Goal: Task Accomplishment & Management: Use online tool/utility

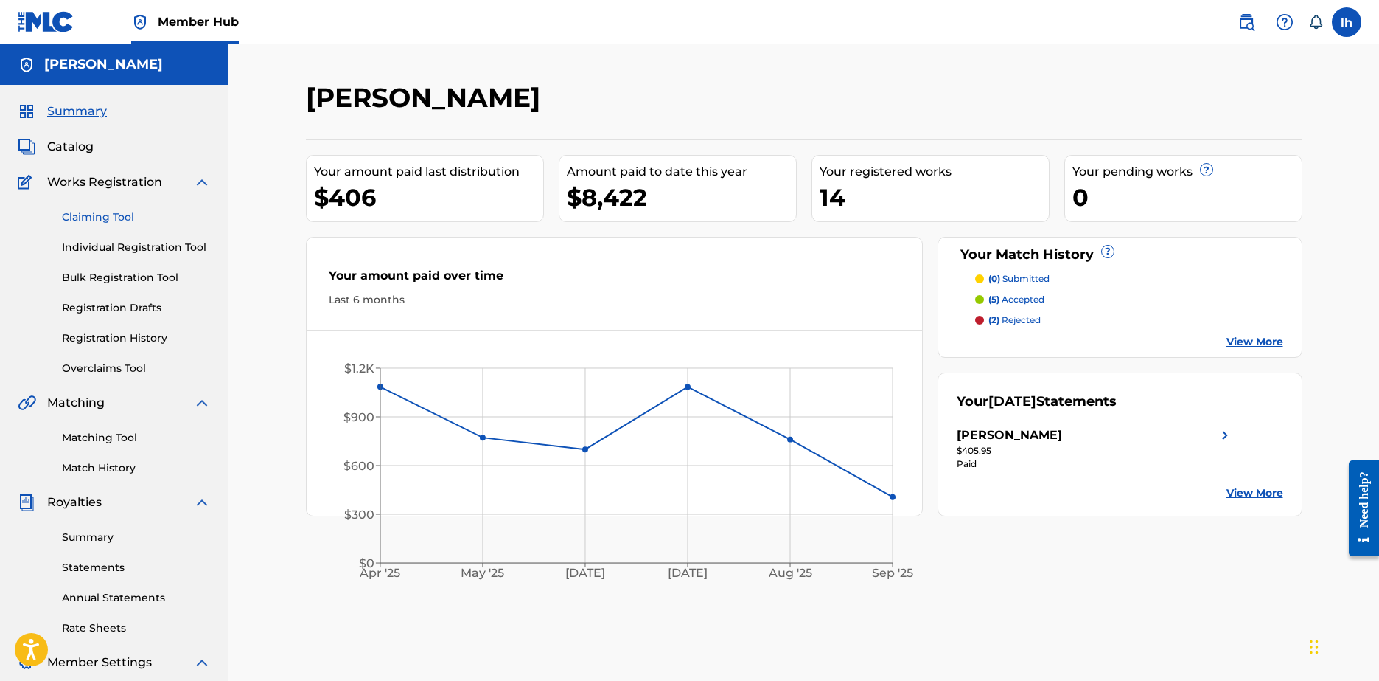
click at [117, 223] on link "Claiming Tool" at bounding box center [136, 216] width 149 height 15
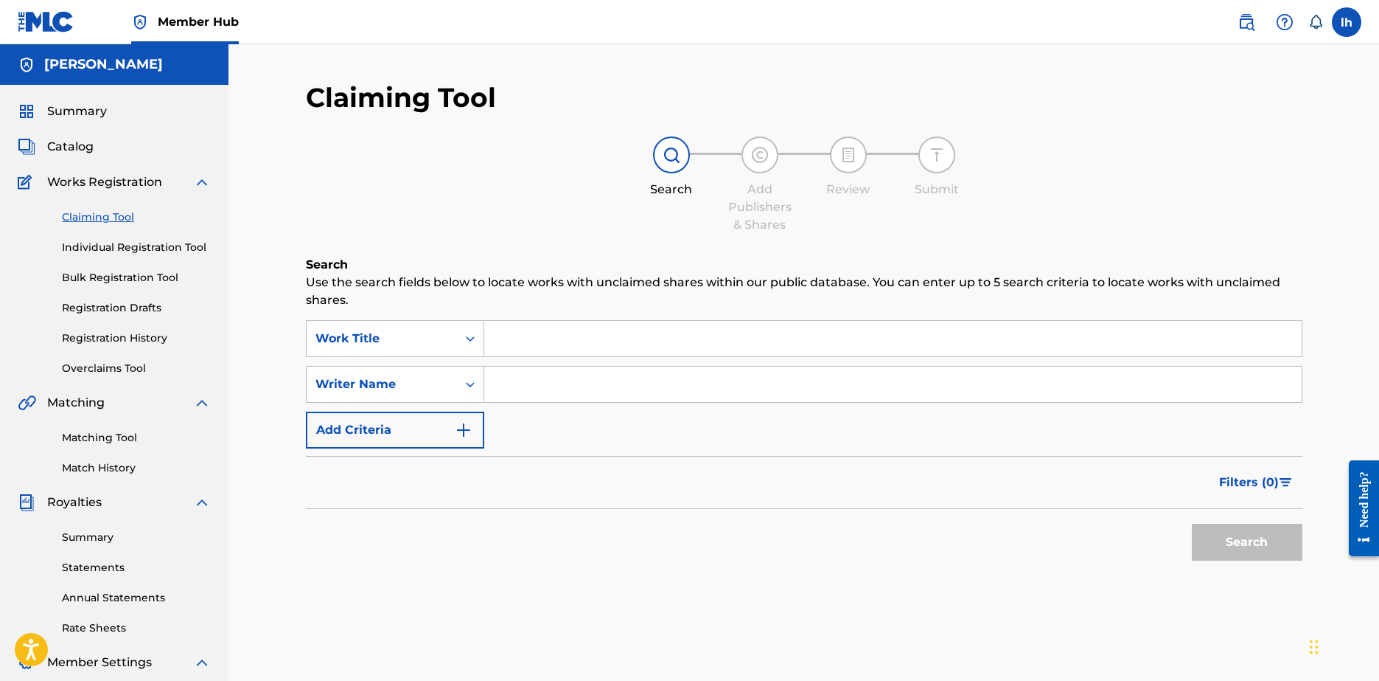
click at [566, 343] on input "Search Form" at bounding box center [893, 338] width 818 height 35
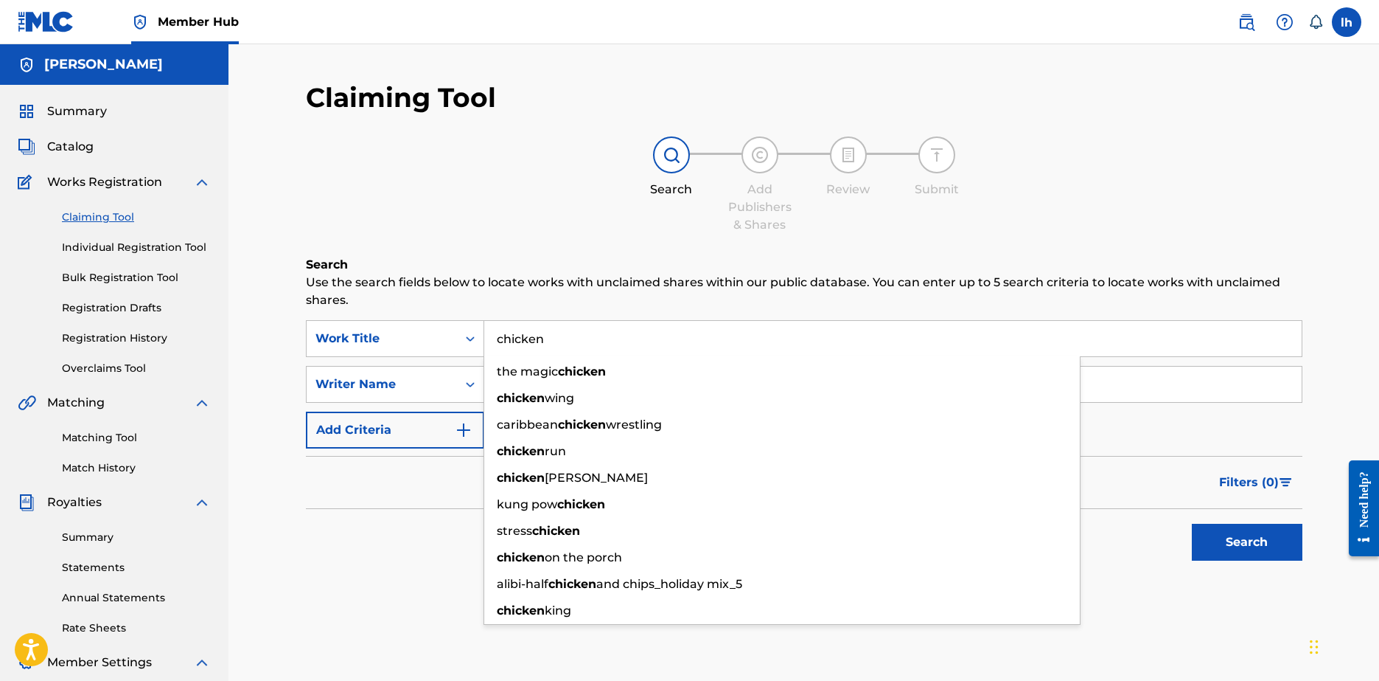
type input "chicken"
click at [1187, 382] on input "Search Form" at bounding box center [893, 383] width 818 height 35
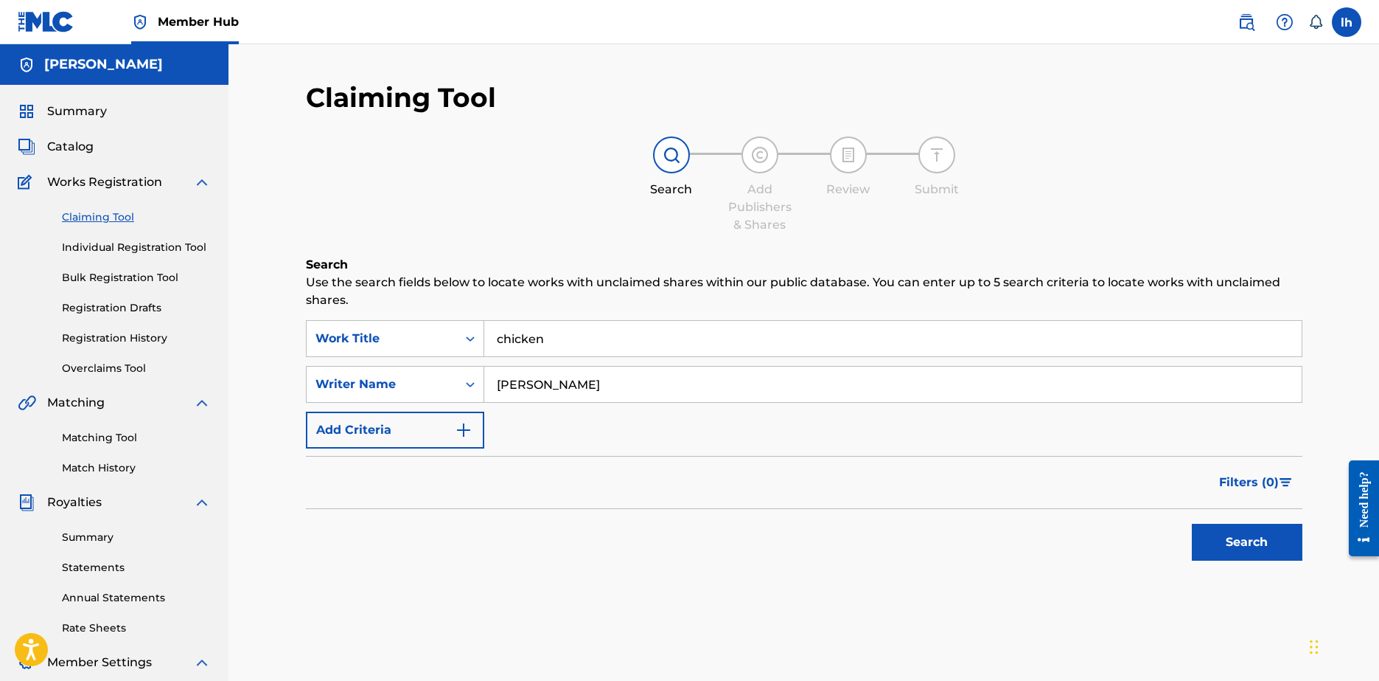
click at [1192, 523] on button "Search" at bounding box center [1247, 541] width 111 height 37
click at [434, 420] on button "Add Criteria" at bounding box center [395, 429] width 178 height 37
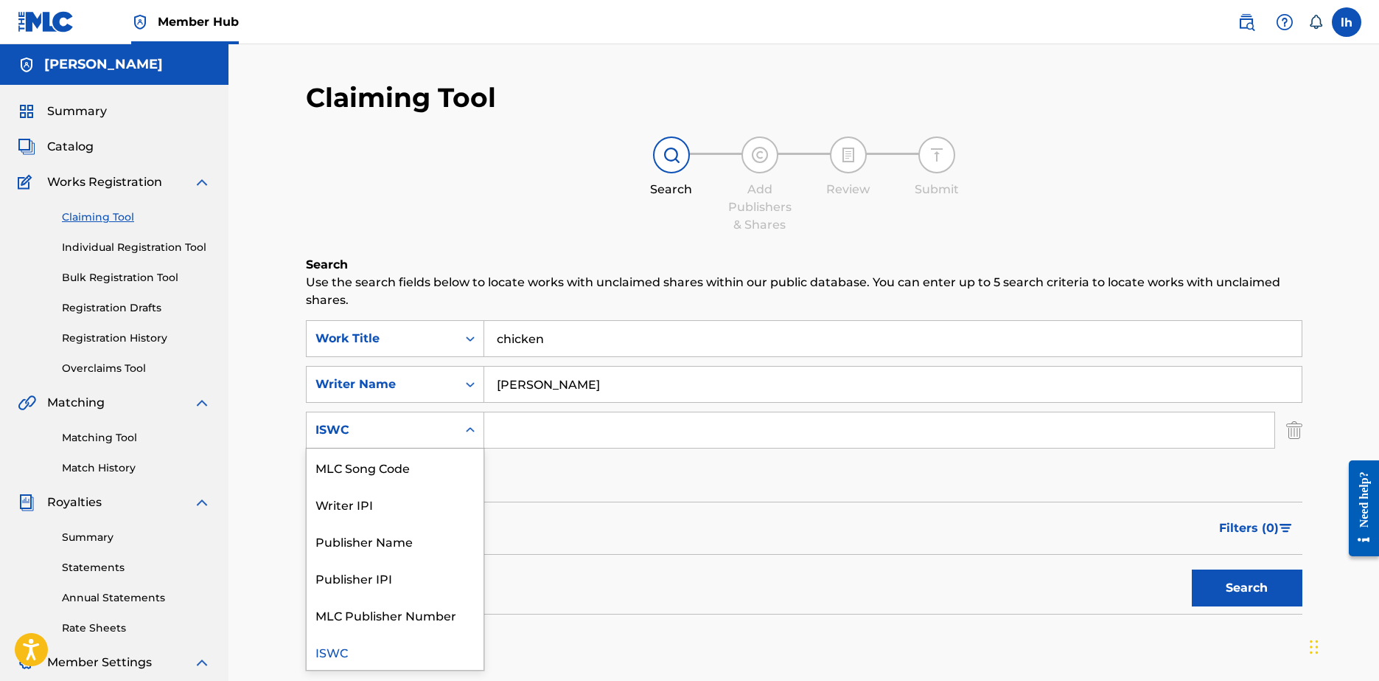
click at [434, 420] on div "ISWC" at bounding box center [382, 430] width 150 height 28
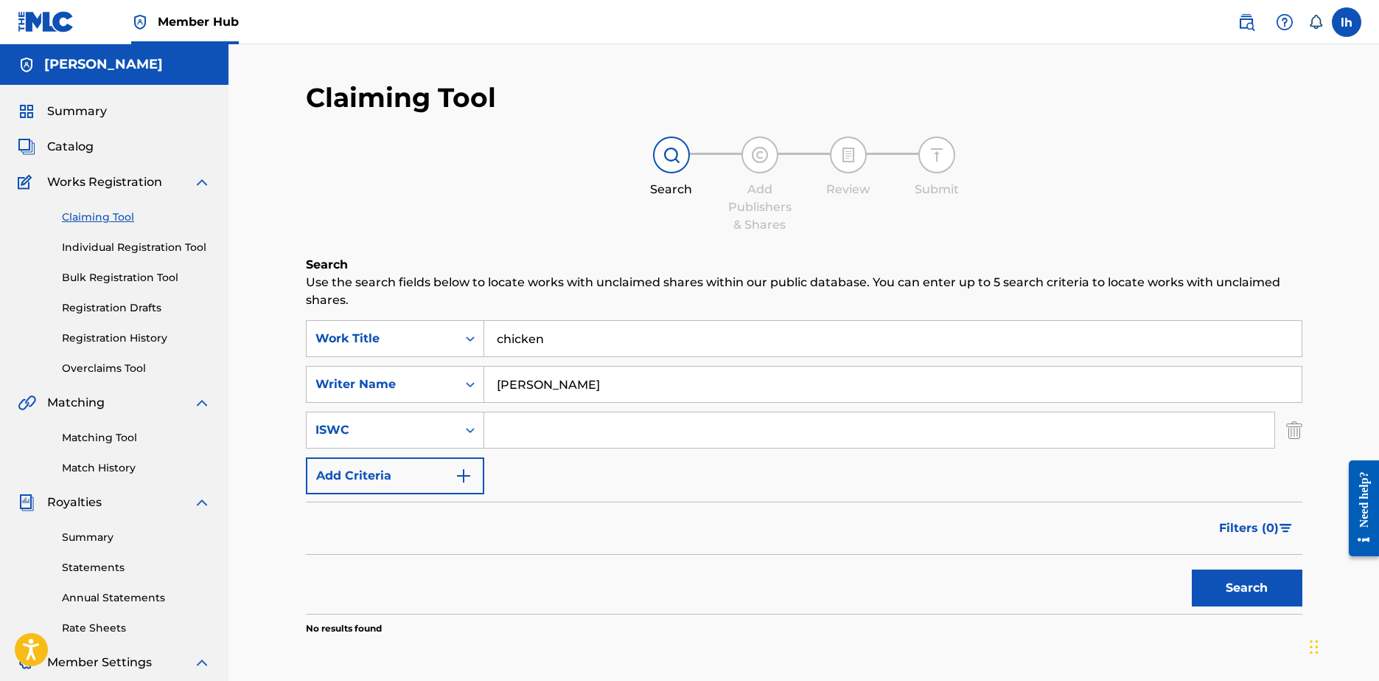
click at [597, 384] on input "[PERSON_NAME]" at bounding box center [893, 383] width 818 height 35
type input "[PERSON_NAME]"
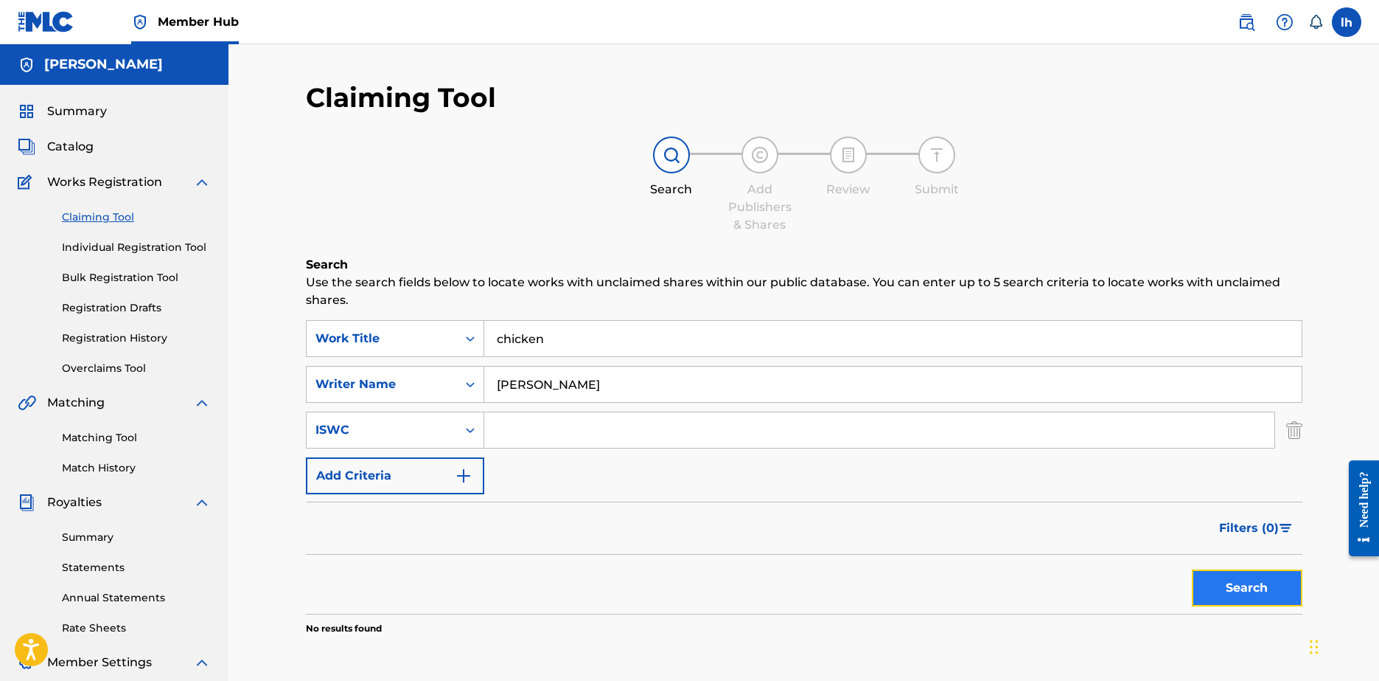
click at [1272, 599] on button "Search" at bounding box center [1247, 587] width 111 height 37
drag, startPoint x: 626, startPoint y: 359, endPoint x: 642, endPoint y: 347, distance: 20.5
click at [642, 347] on div "SearchWithCriteria4d510476-0eac-4a5e-b92e-20de3c2596da Work Title chicken Searc…" at bounding box center [804, 407] width 997 height 174
click at [642, 347] on input "chicken" at bounding box center [893, 338] width 818 height 35
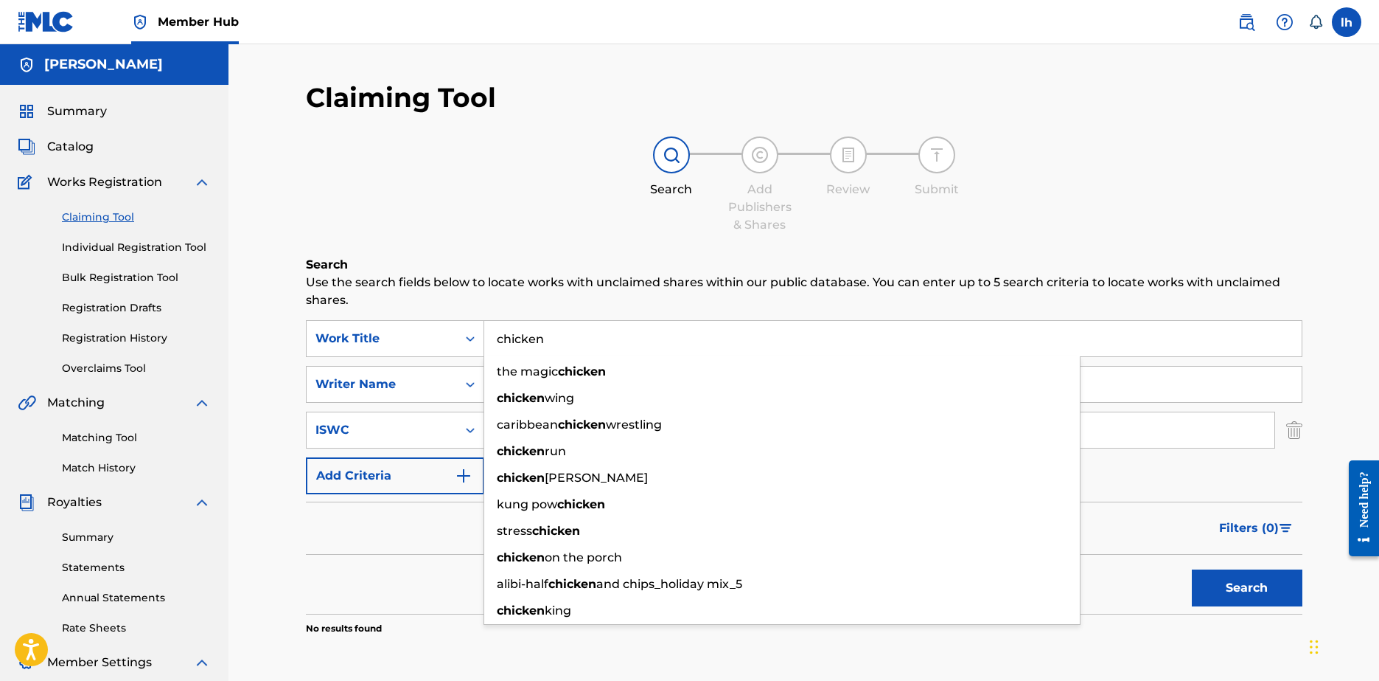
click at [642, 347] on input "chicken" at bounding box center [893, 338] width 818 height 35
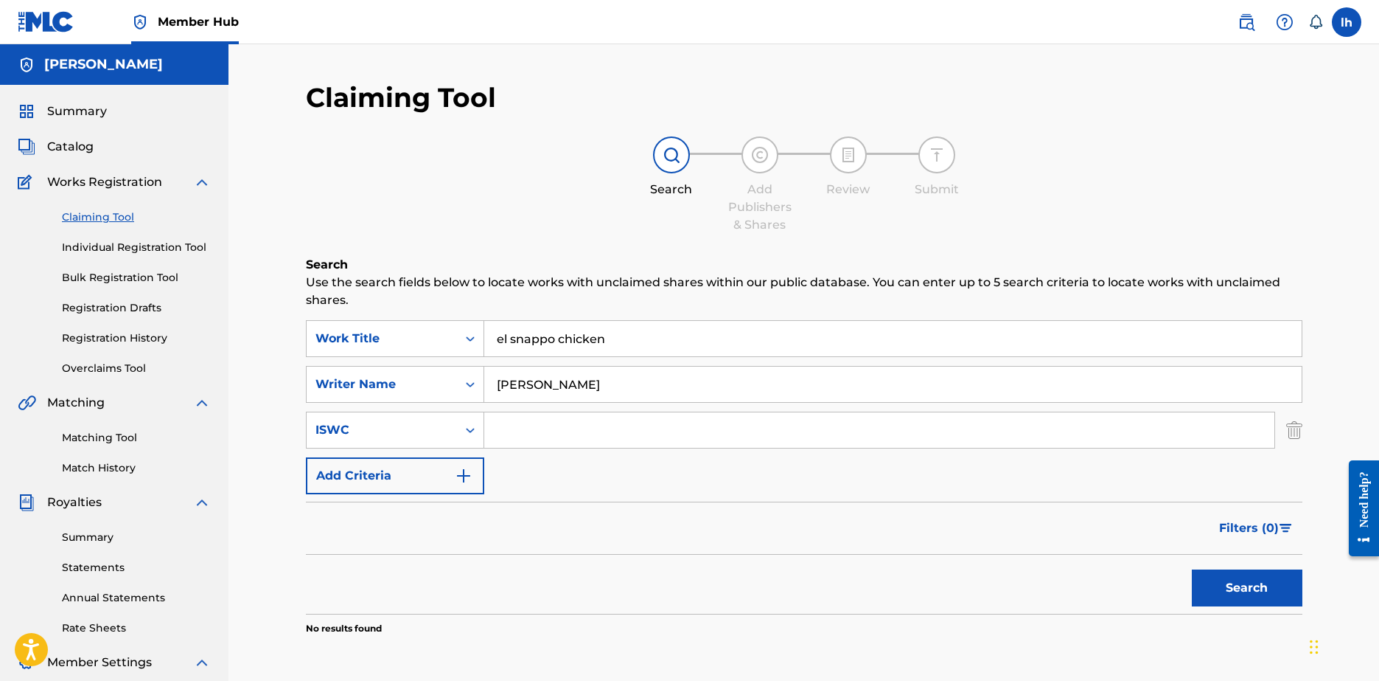
type input "el snappo chicken"
click at [1071, 376] on input "[PERSON_NAME]" at bounding box center [893, 383] width 818 height 35
click at [1192, 569] on button "Search" at bounding box center [1247, 587] width 111 height 37
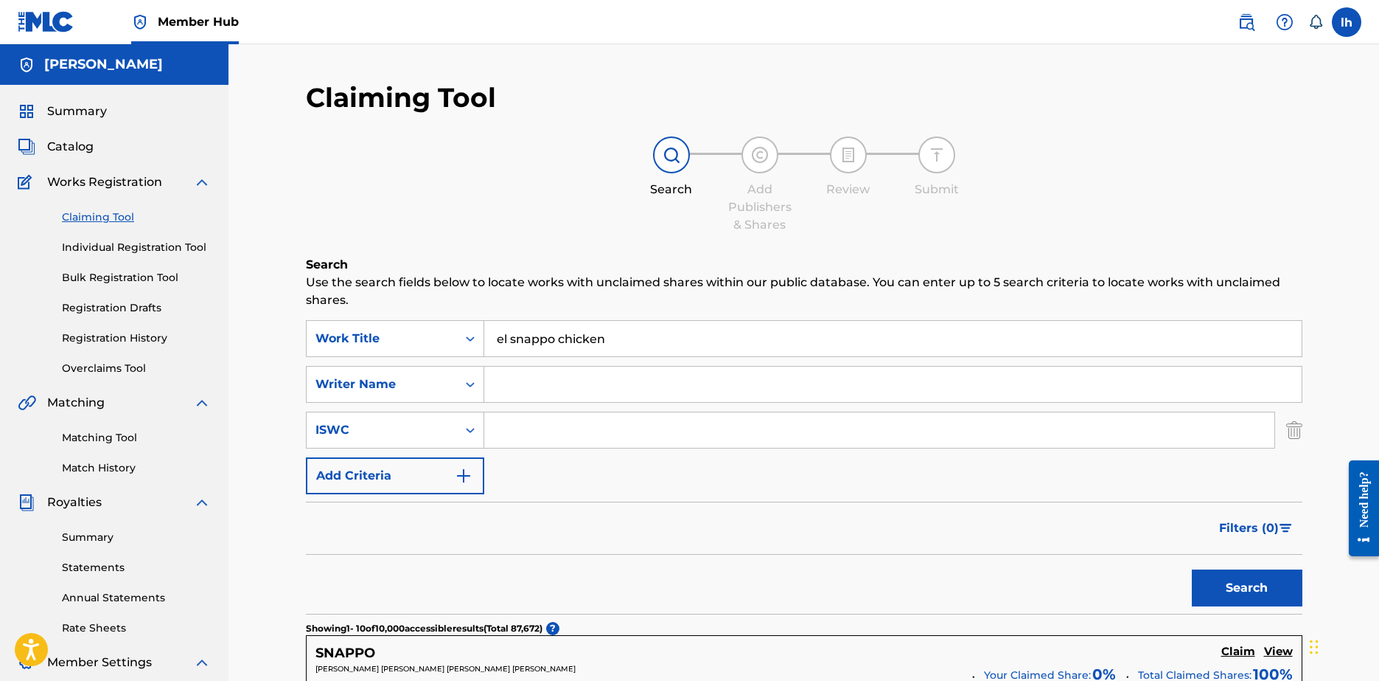
click at [557, 339] on input "el snappo chicken" at bounding box center [893, 338] width 818 height 35
click at [1192, 569] on button "Search" at bounding box center [1247, 587] width 111 height 37
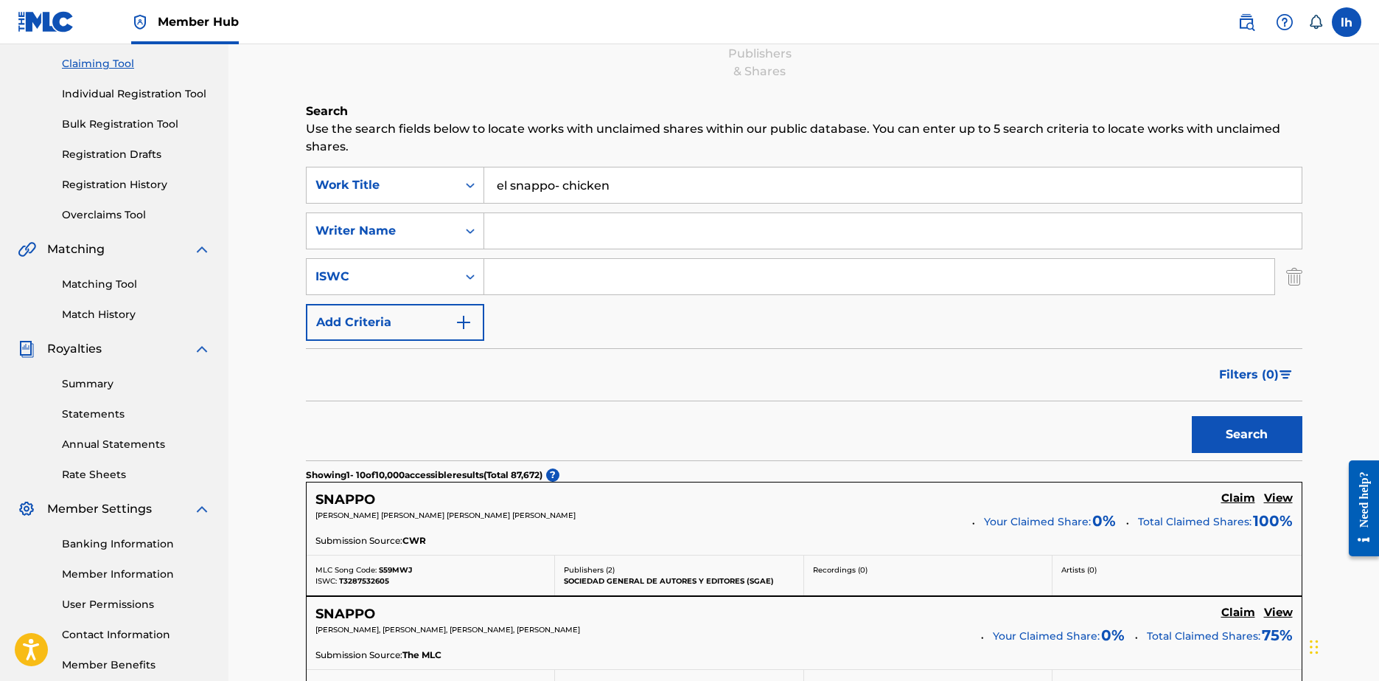
scroll to position [117, 0]
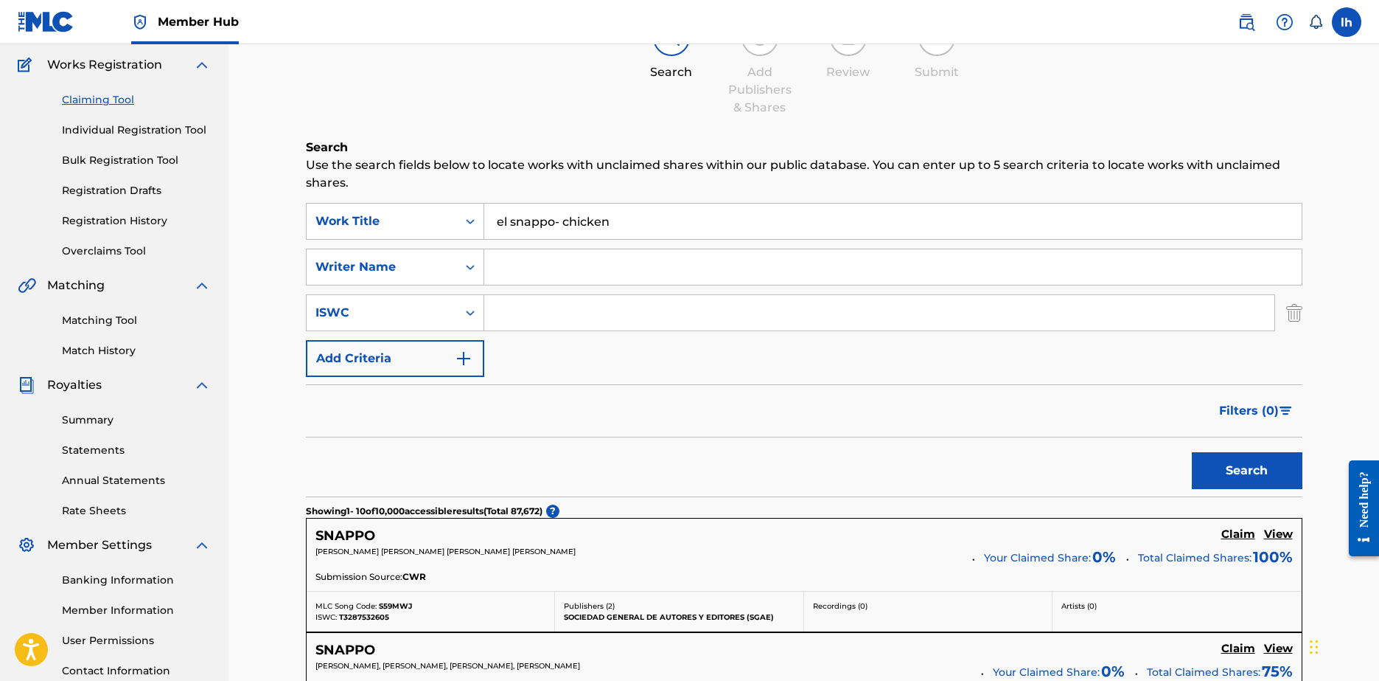
click at [616, 232] on input "el snappo- chicken" at bounding box center [893, 220] width 818 height 35
type input "el snappo"
click at [1192, 452] on button "Search" at bounding box center [1247, 470] width 111 height 37
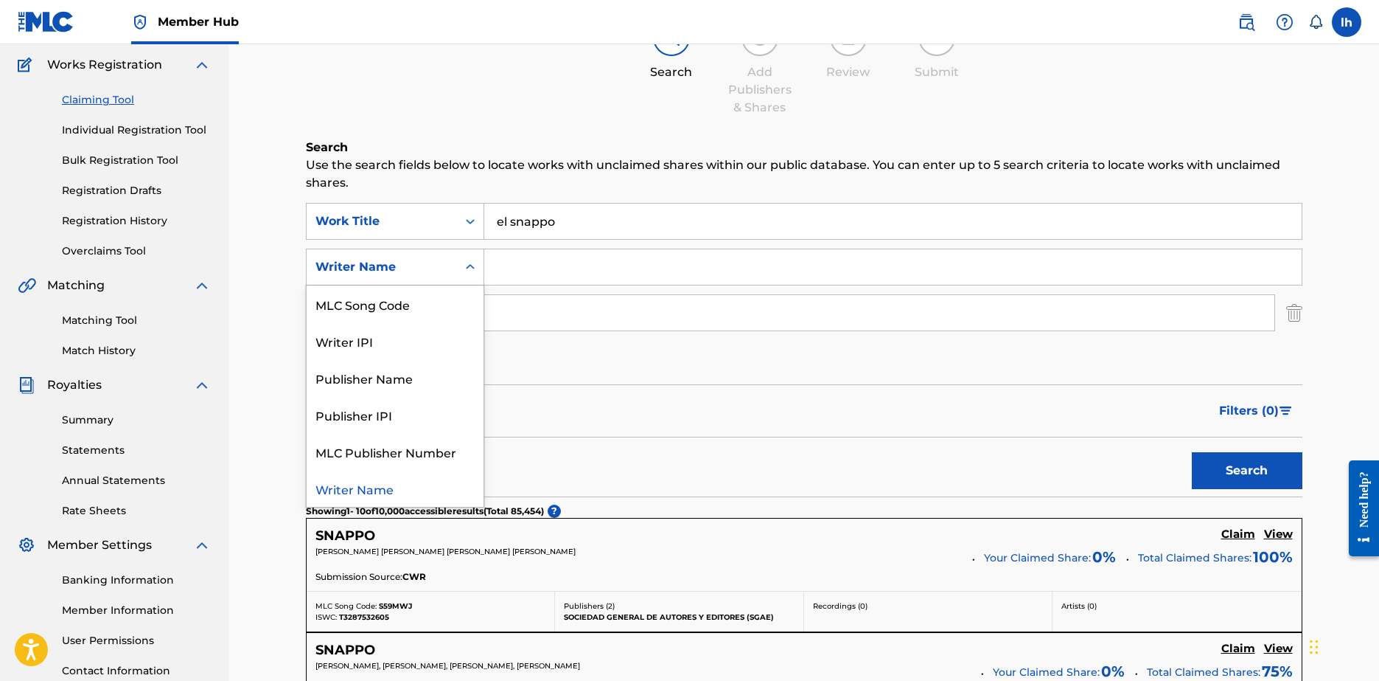
click at [455, 270] on div "Writer Name" at bounding box center [382, 267] width 150 height 28
click at [383, 387] on div "Publisher Name" at bounding box center [395, 377] width 177 height 37
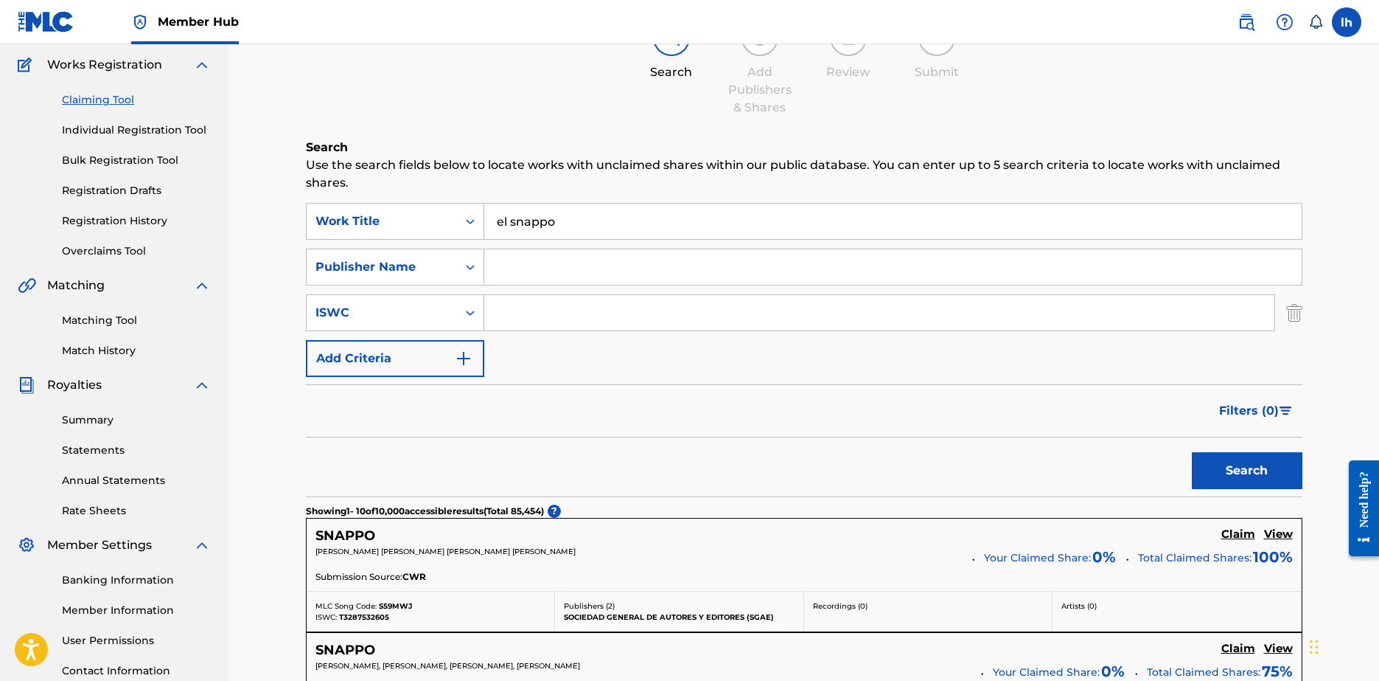
click at [531, 272] on input "Search Form" at bounding box center [893, 266] width 818 height 35
type input "[PERSON_NAME]"
click at [1192, 452] on button "Search" at bounding box center [1247, 470] width 111 height 37
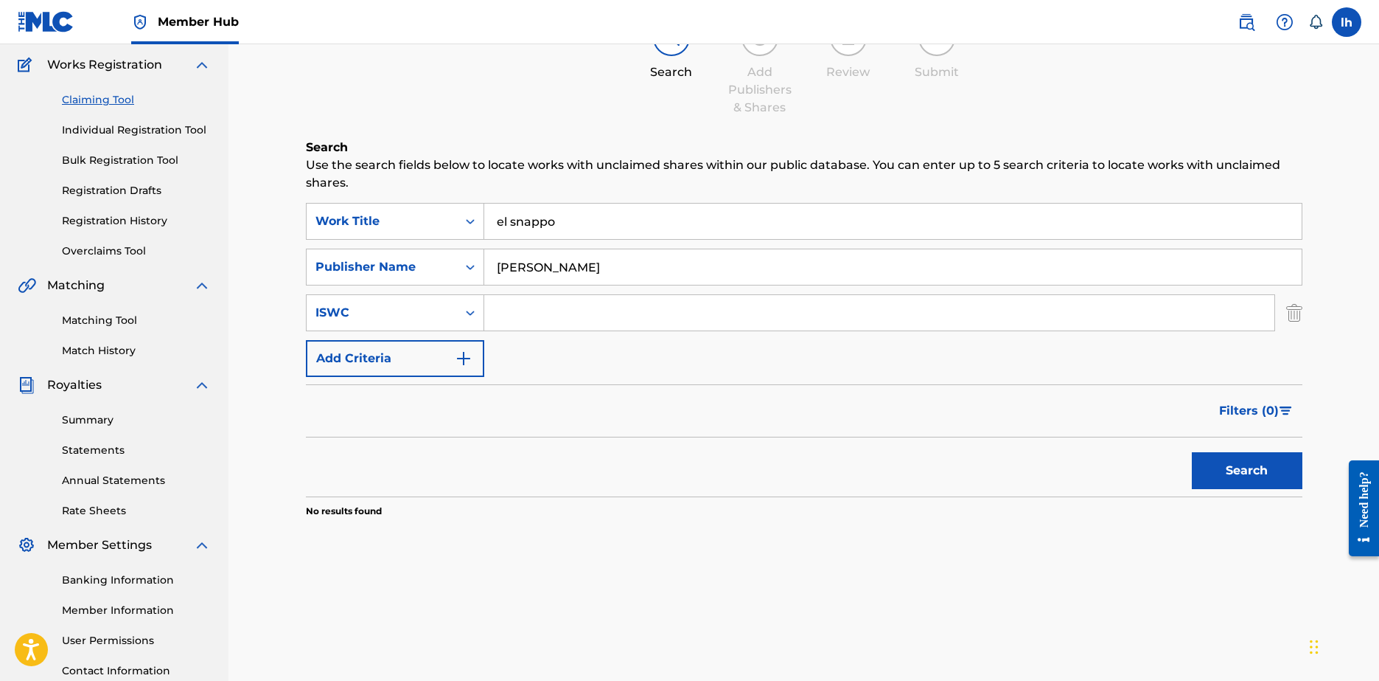
click at [644, 228] on input "el snappo" at bounding box center [893, 220] width 818 height 35
click at [1192, 452] on button "Search" at bounding box center [1247, 470] width 111 height 37
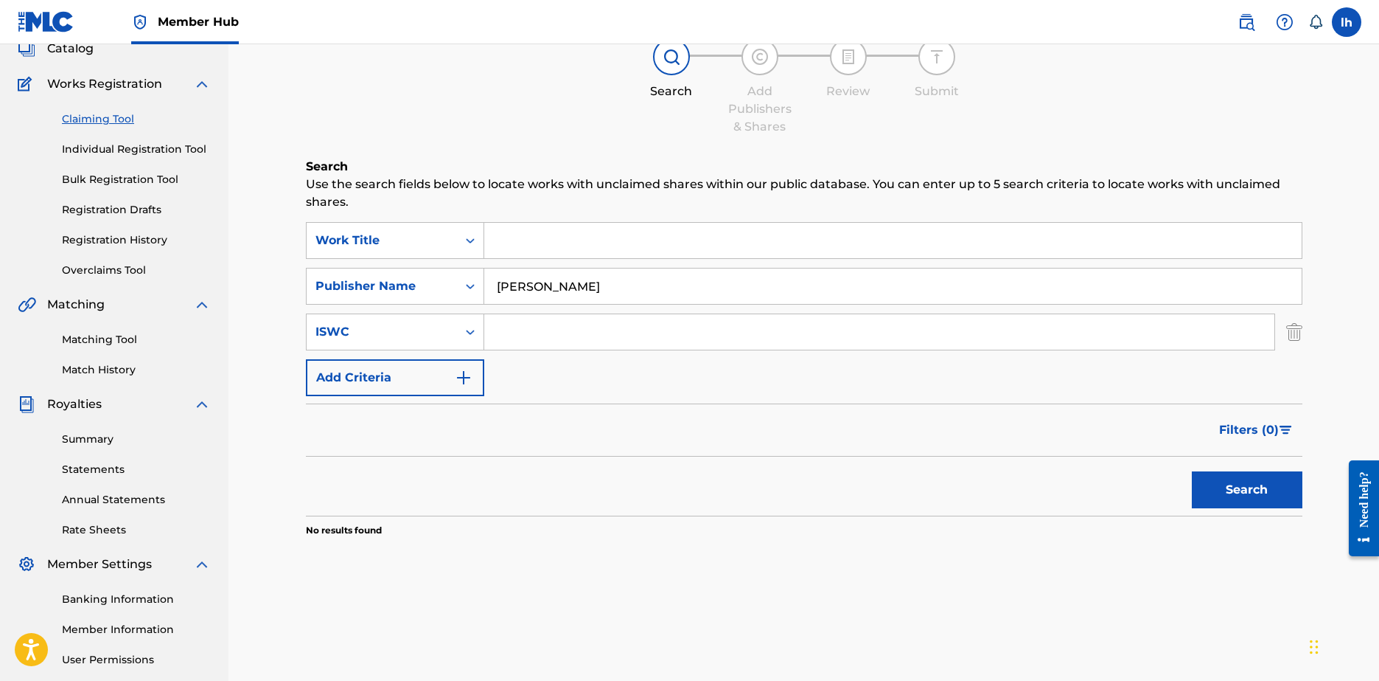
scroll to position [97, 0]
